Goal: Entertainment & Leisure: Consume media (video, audio)

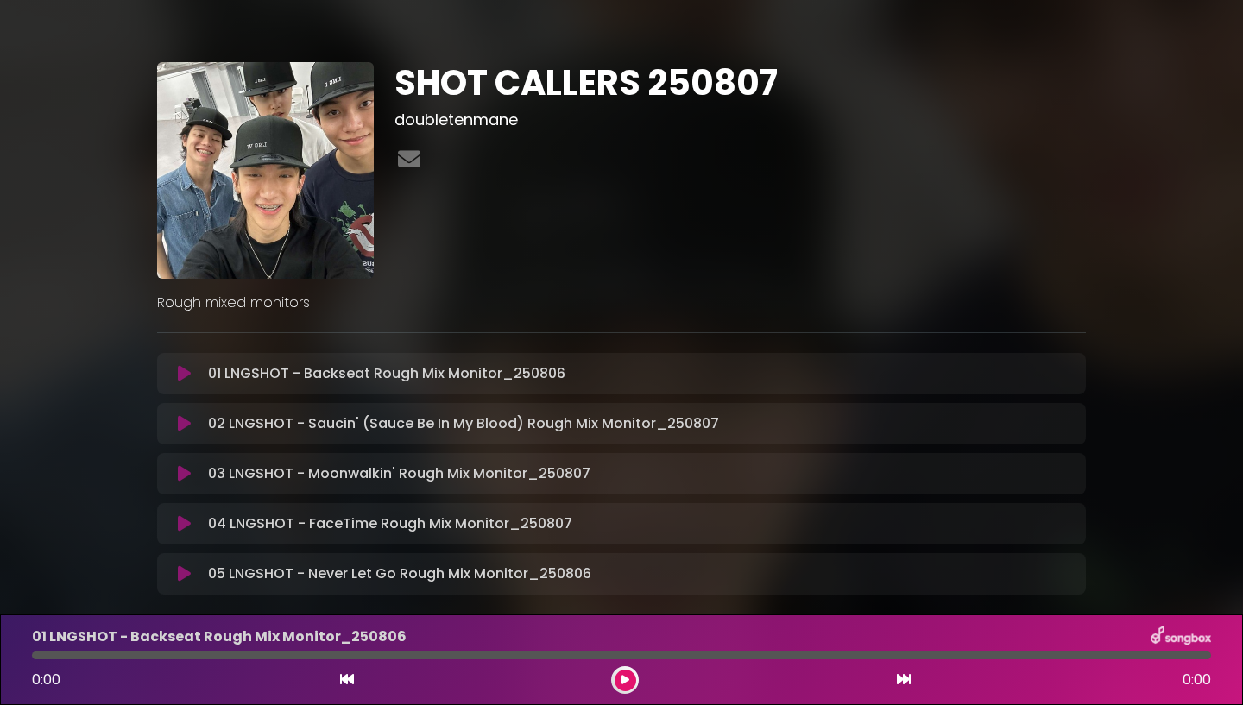
click at [794, 259] on div "SHOT CALLERS 250807 doubletenmane" at bounding box center [740, 170] width 712 height 217
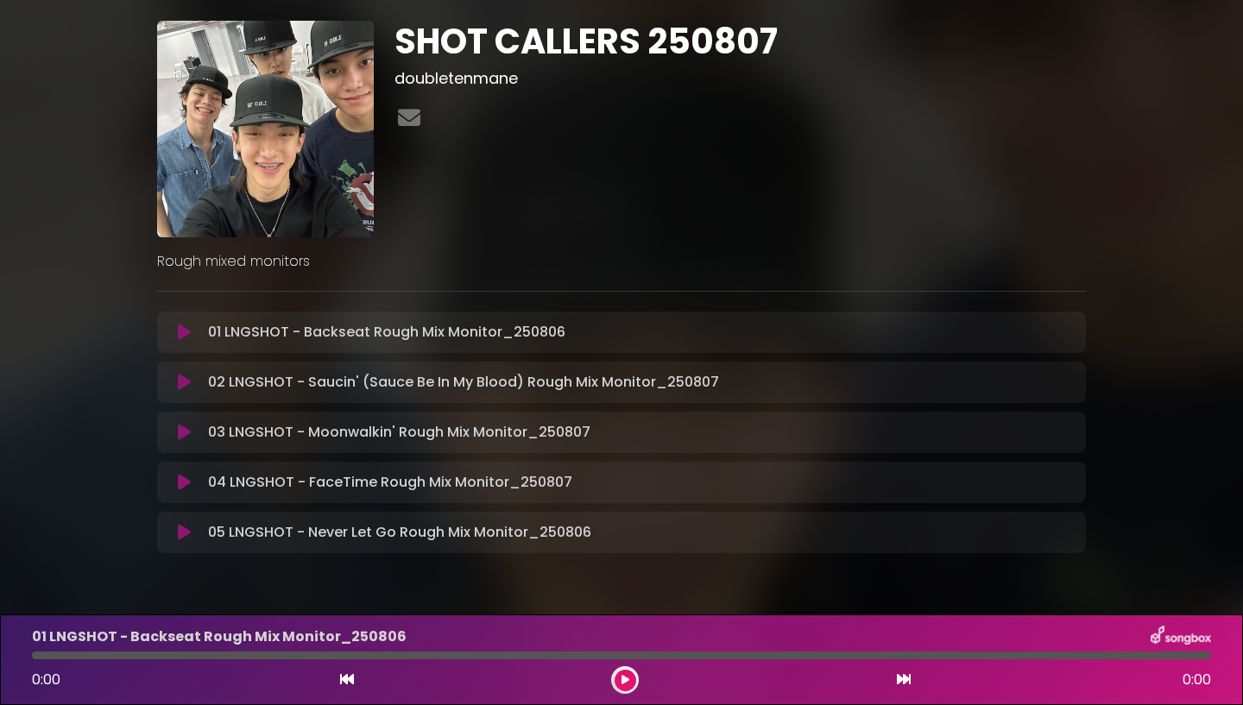
scroll to position [42, 0]
click at [188, 331] on icon at bounding box center [184, 331] width 13 height 17
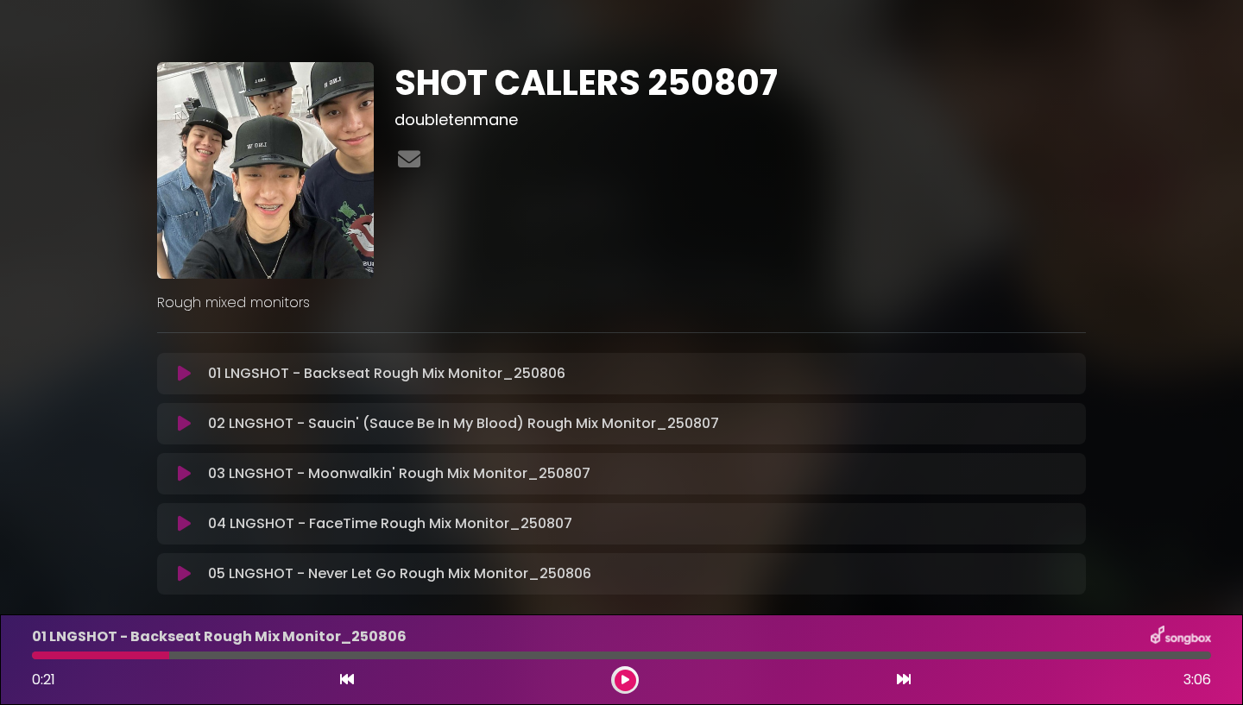
scroll to position [0, 0]
click at [125, 657] on div at bounding box center [100, 656] width 137 height 8
click at [615, 684] on button at bounding box center [625, 681] width 22 height 22
click at [621, 678] on icon at bounding box center [625, 680] width 8 height 10
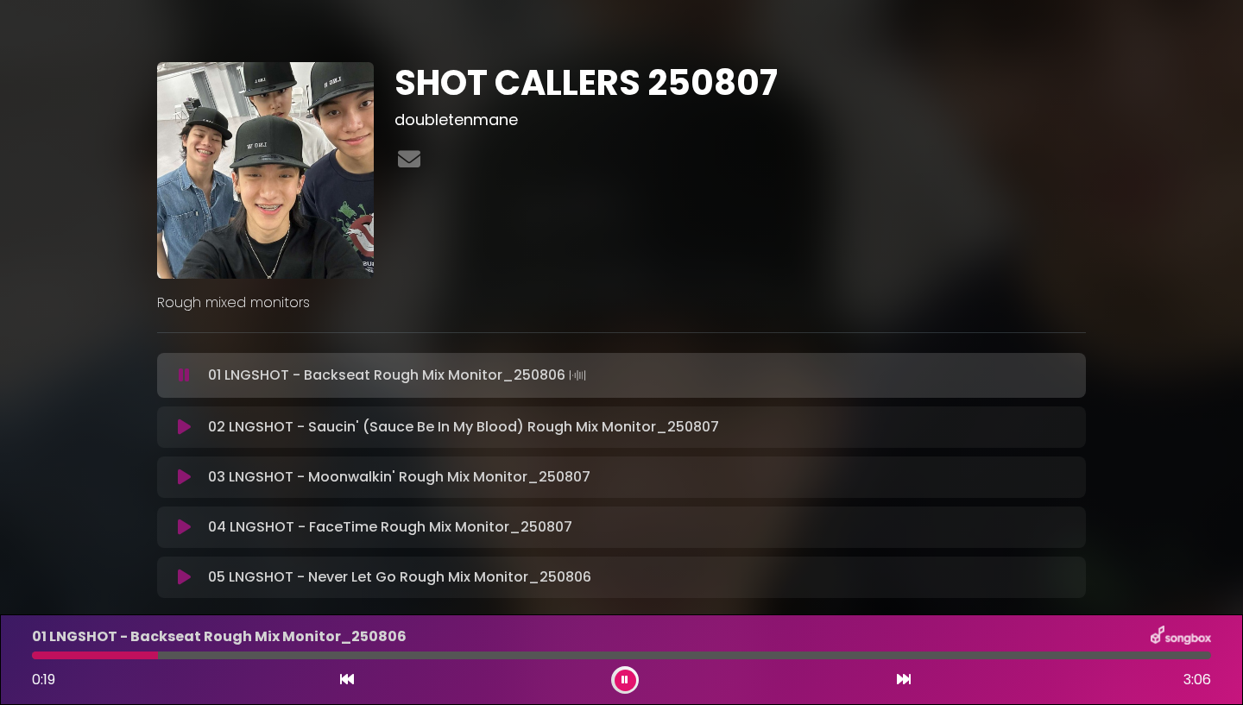
click at [633, 683] on button at bounding box center [625, 681] width 22 height 22
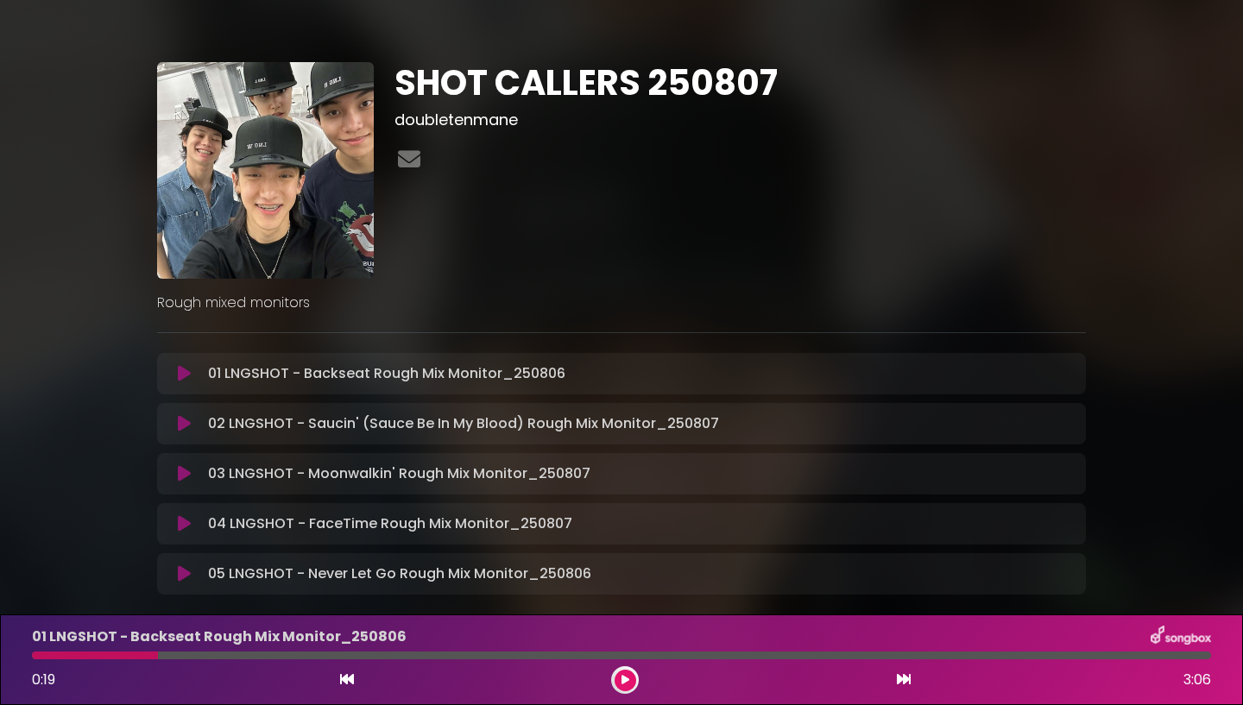
click at [632, 685] on button at bounding box center [625, 681] width 22 height 22
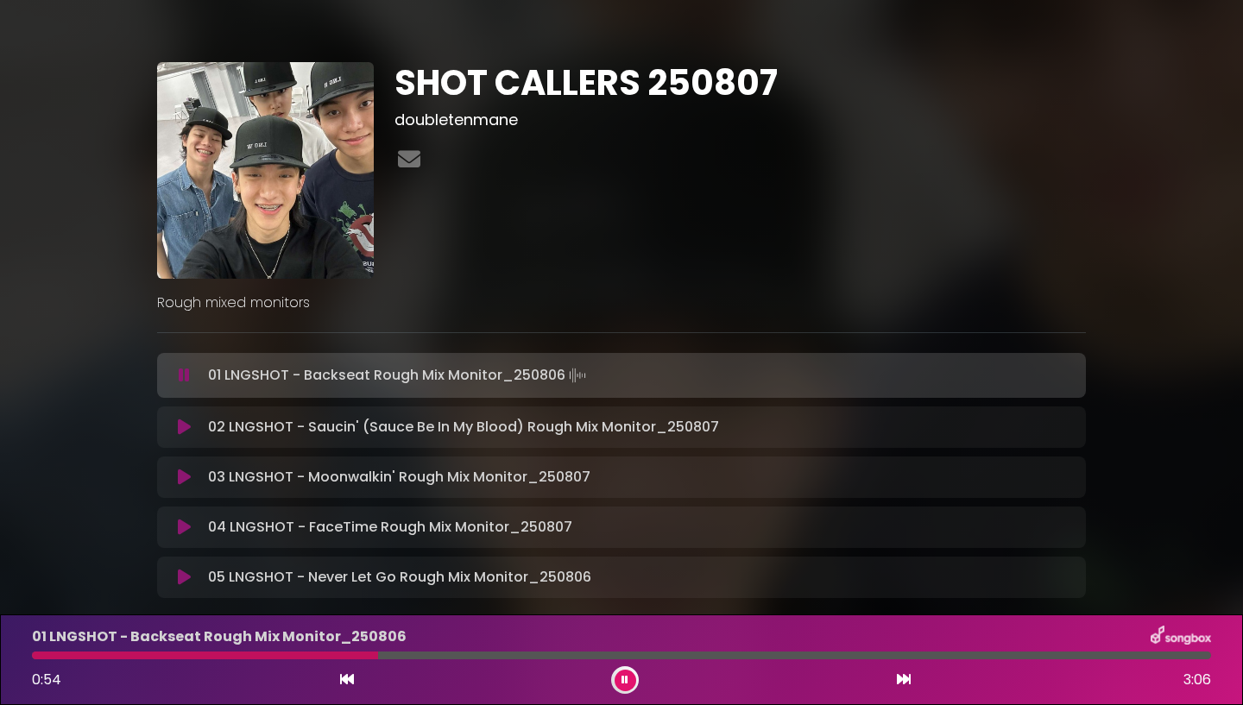
click at [628, 677] on button at bounding box center [625, 681] width 22 height 22
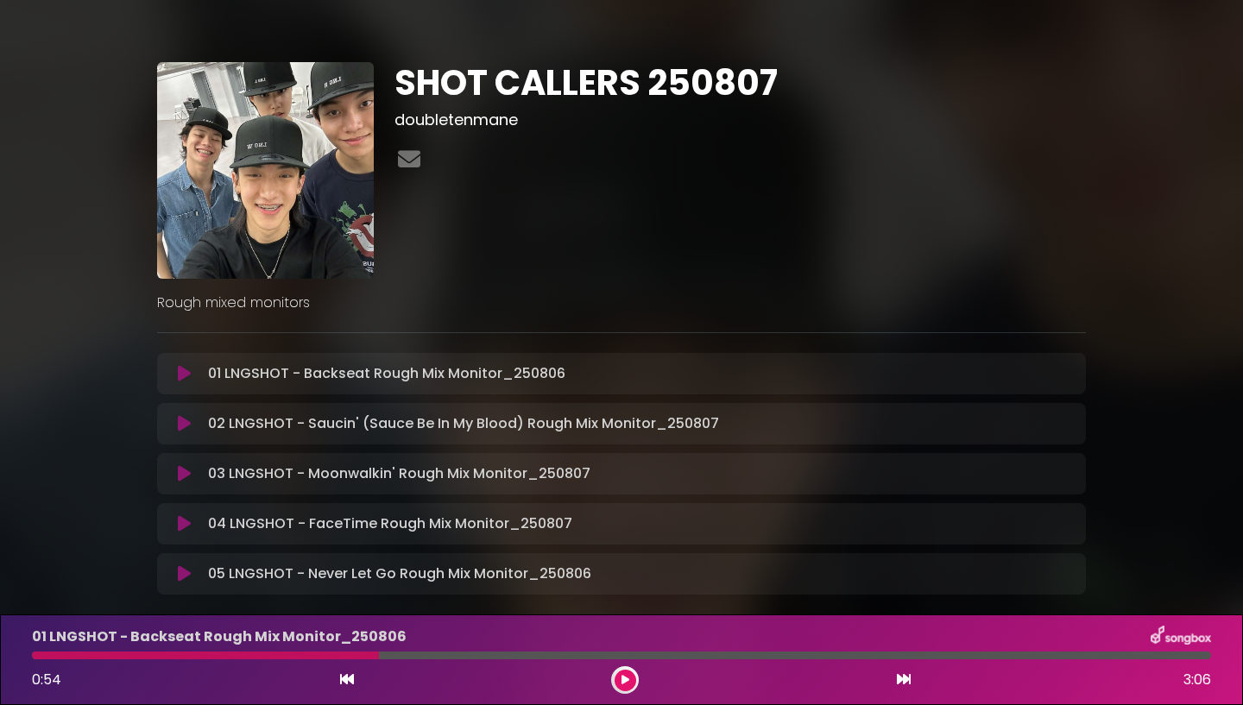
scroll to position [1, 0]
click at [179, 469] on icon at bounding box center [184, 472] width 13 height 17
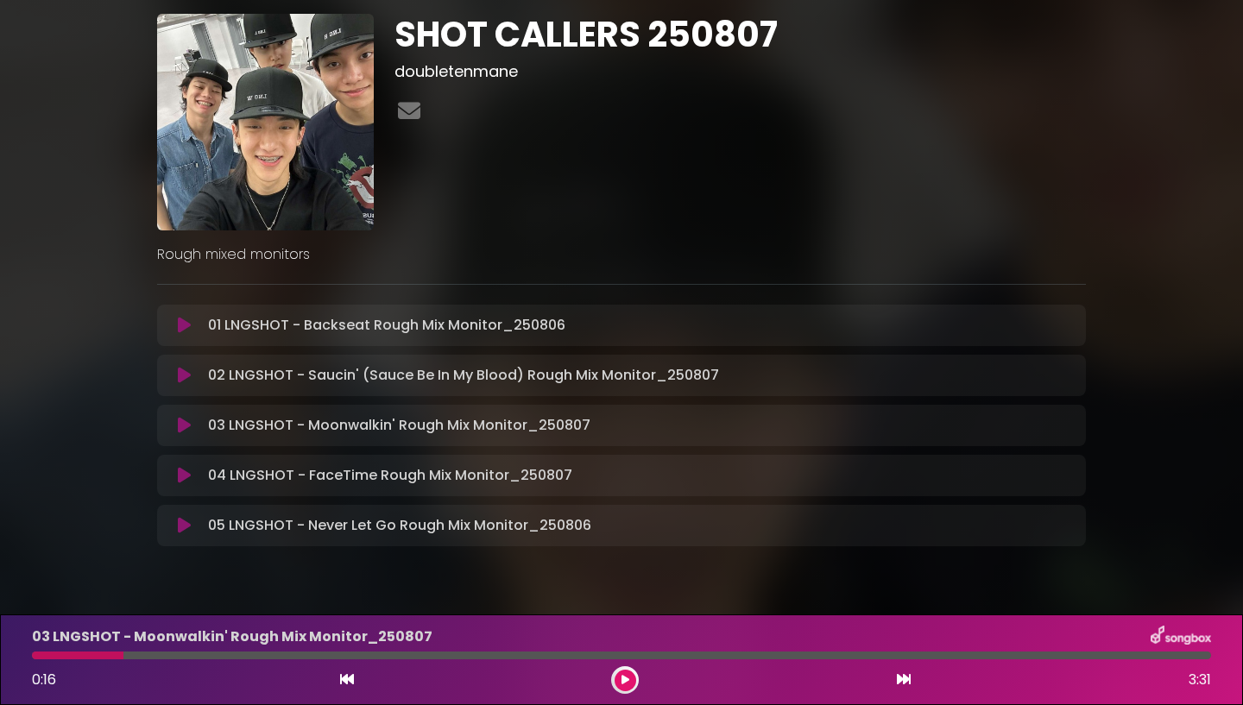
scroll to position [90, 0]
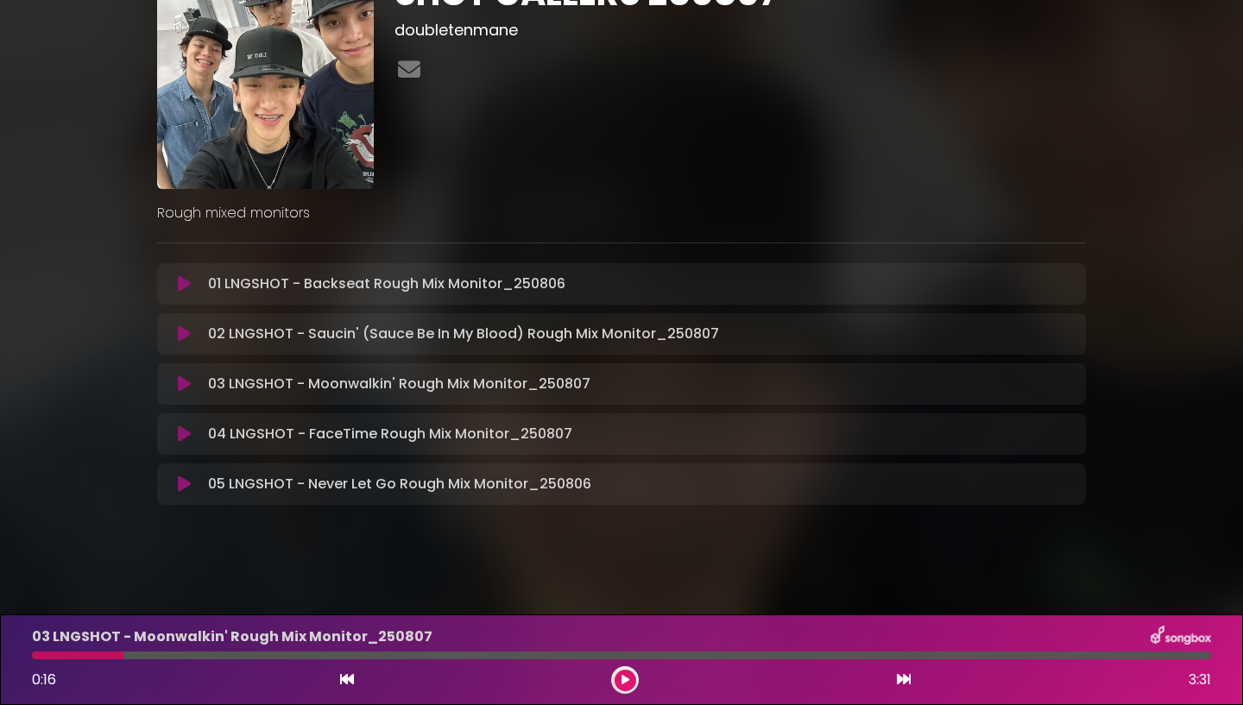
click at [633, 683] on button at bounding box center [625, 681] width 22 height 22
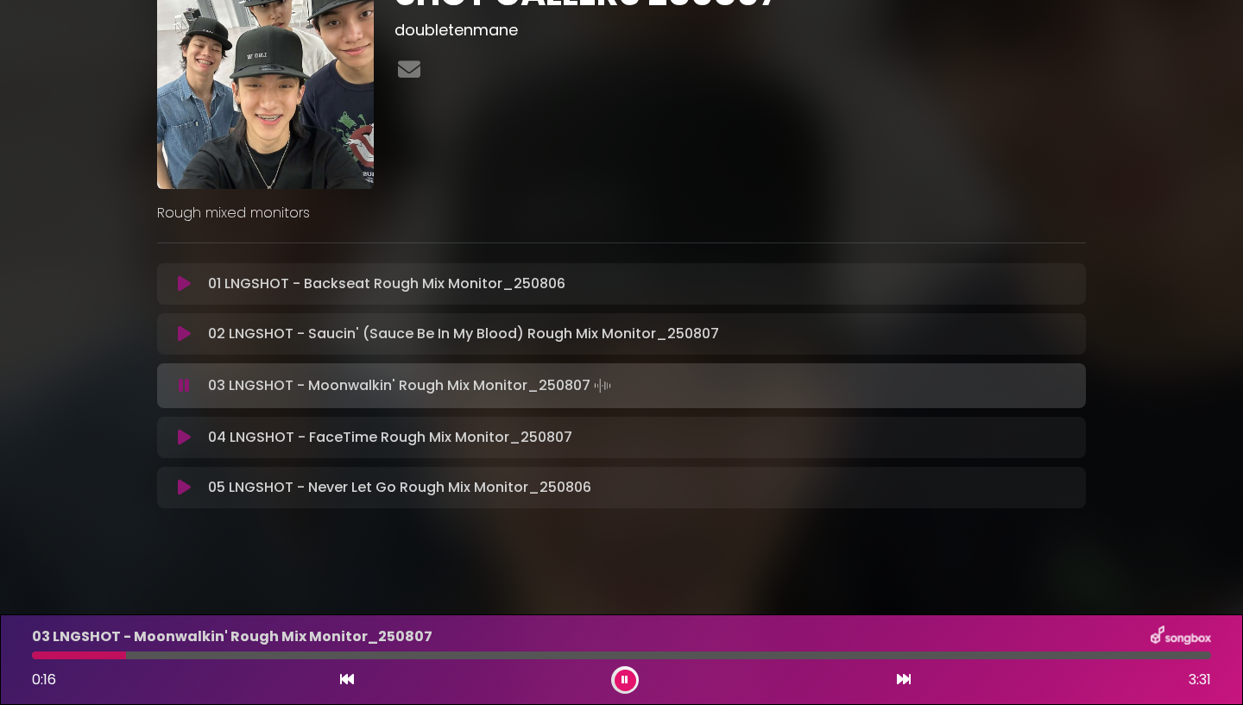
click at [633, 683] on button at bounding box center [625, 681] width 22 height 22
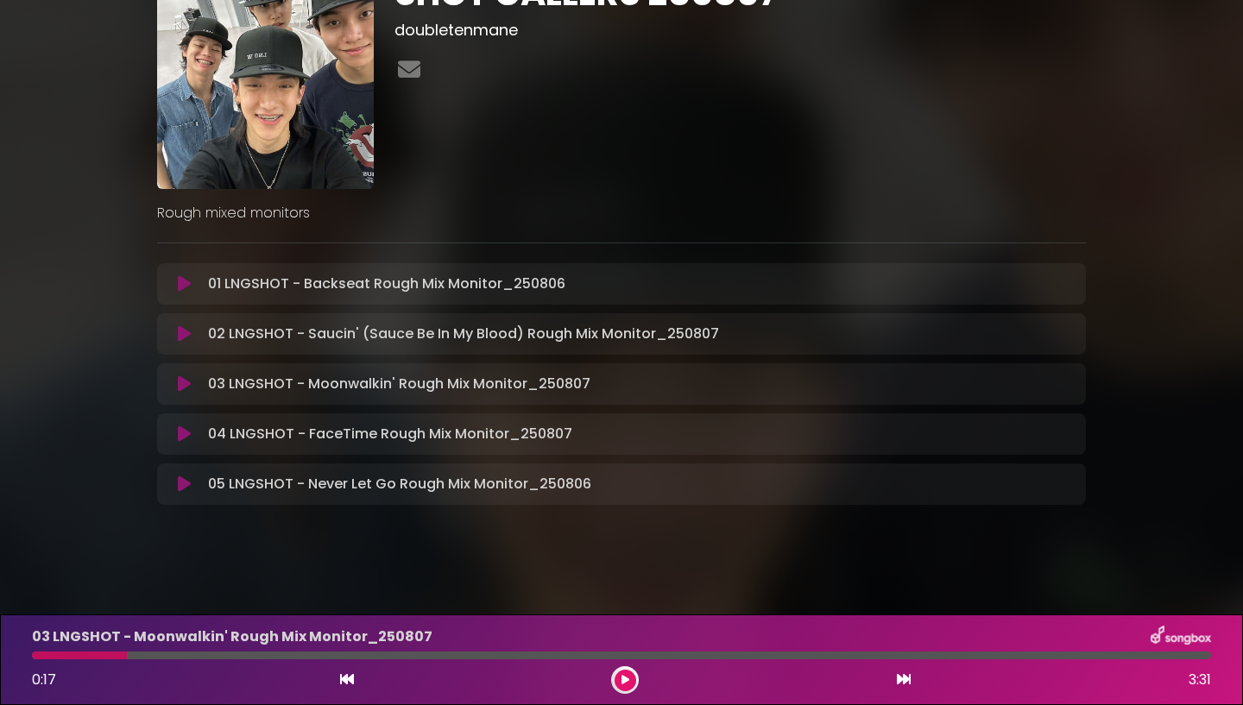
click at [562, 122] on div "SHOT CALLERS 250807 doubletenmane" at bounding box center [740, 80] width 712 height 217
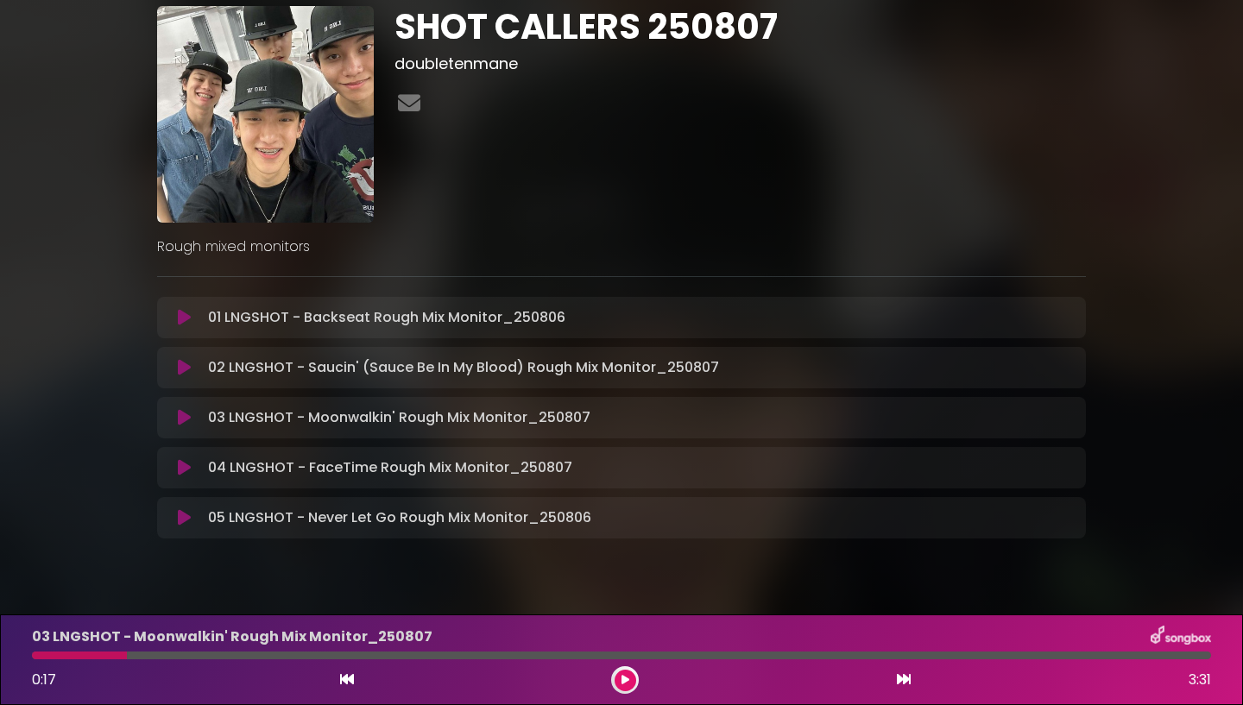
scroll to position [22, 0]
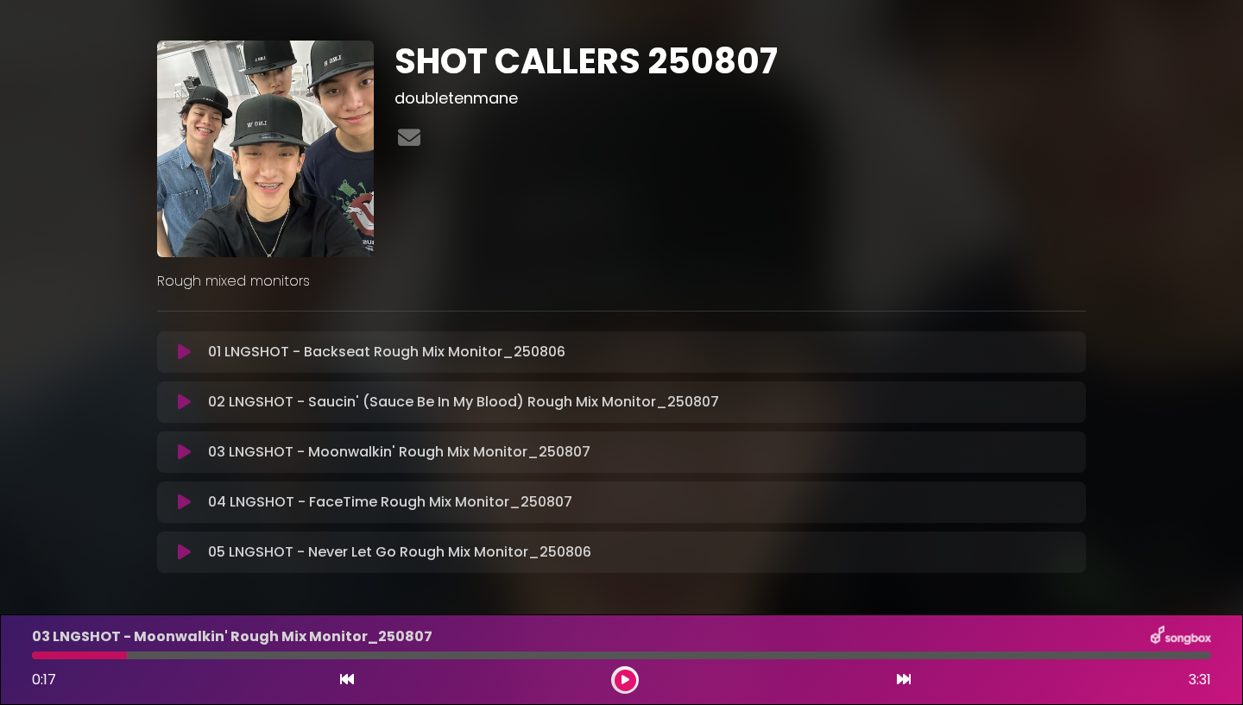
click at [170, 352] on button at bounding box center [184, 351] width 34 height 17
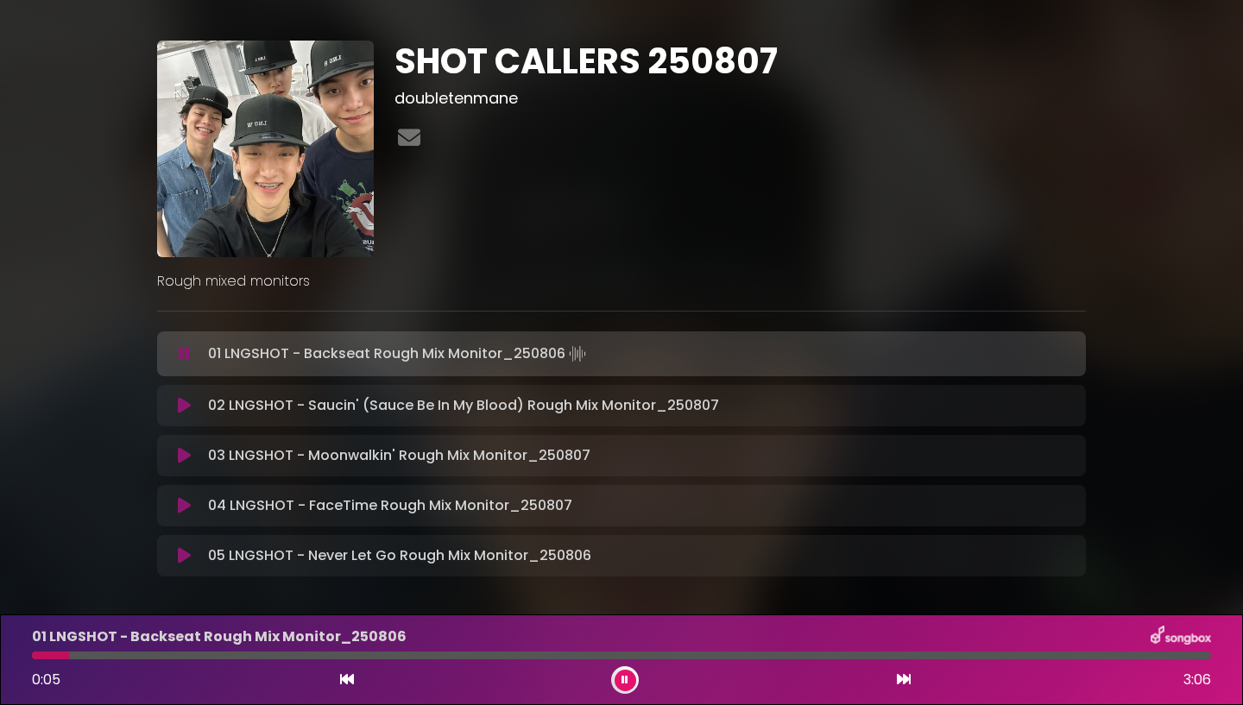
click at [452, 646] on div "01 LNGSHOT - Backseat Rough Mix Monitor_250806" at bounding box center [622, 637] width 1200 height 22
click at [587, 656] on div at bounding box center [621, 656] width 1179 height 8
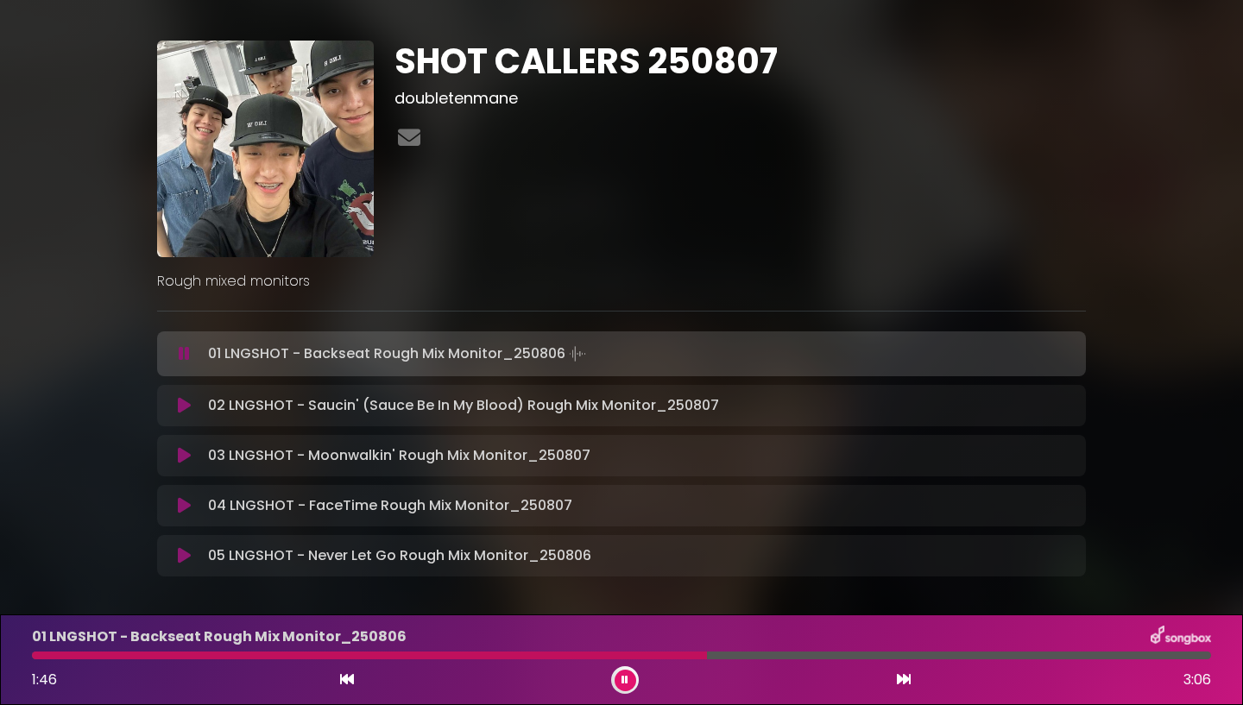
click at [631, 677] on button at bounding box center [625, 681] width 22 height 22
